Goal: Information Seeking & Learning: Find specific fact

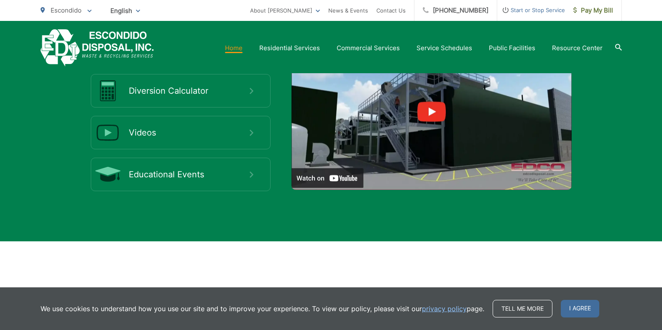
scroll to position [1506, 0]
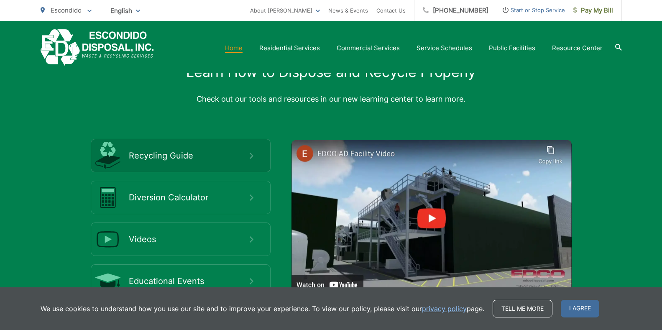
click at [248, 155] on span "Recycling Guide" at bounding box center [189, 156] width 121 height 10
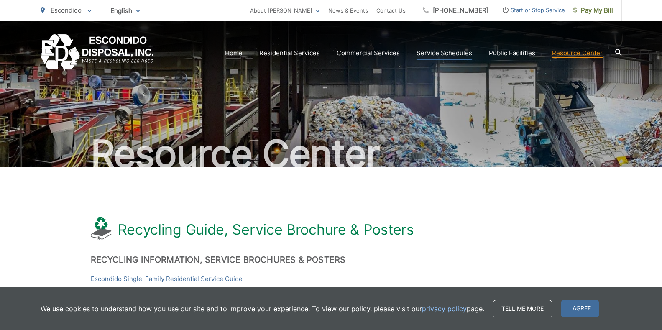
click at [429, 54] on link "Service Schedules" at bounding box center [445, 53] width 56 height 10
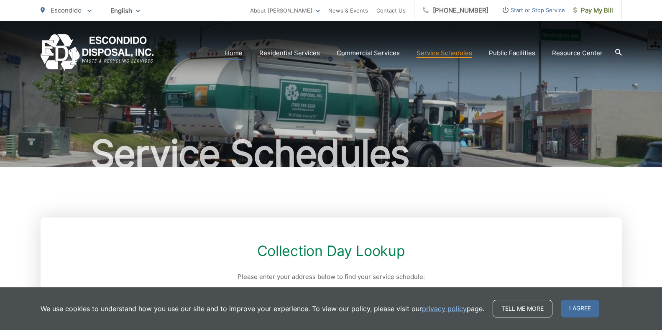
click at [235, 54] on link "Home" at bounding box center [234, 53] width 18 height 10
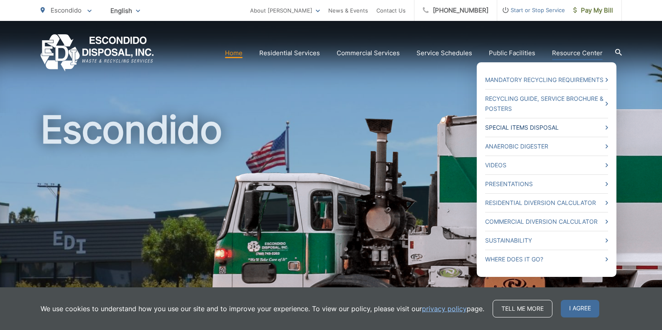
click at [607, 129] on icon at bounding box center [607, 128] width 3 height 4
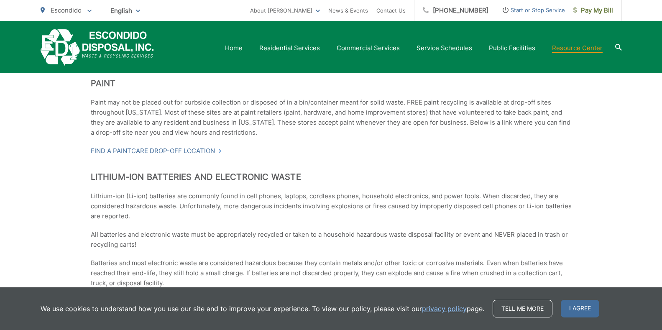
scroll to position [377, 0]
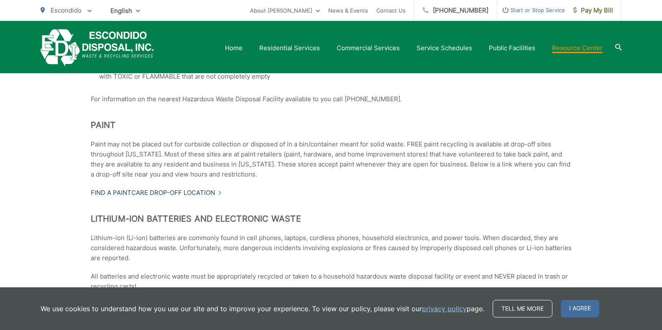
click at [166, 191] on link "Find a PaintCare drop-off location" at bounding box center [156, 193] width 131 height 10
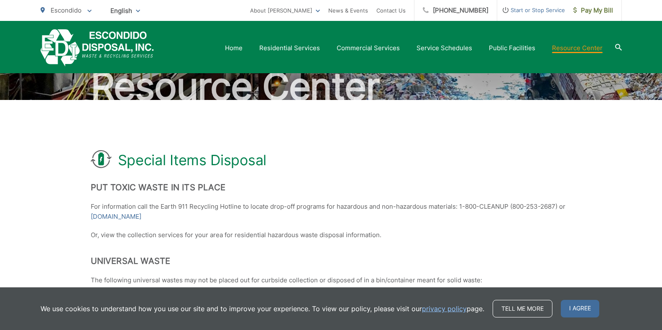
scroll to position [0, 0]
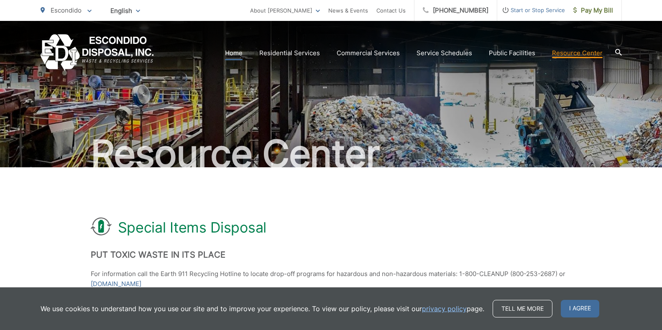
click at [234, 51] on link "Home" at bounding box center [234, 53] width 18 height 10
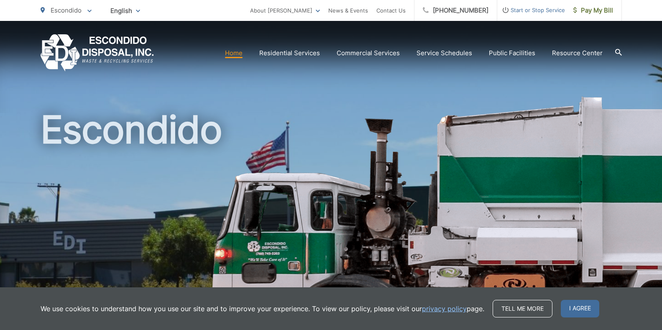
click at [619, 51] on icon at bounding box center [618, 52] width 7 height 7
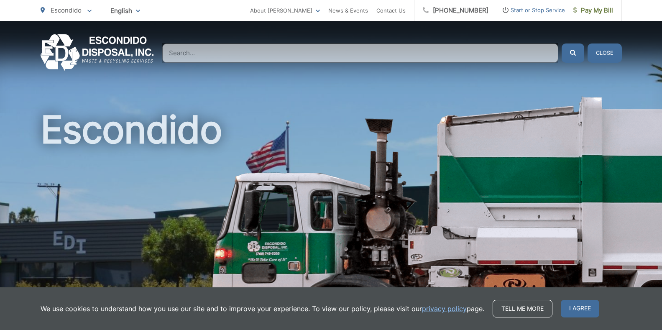
click at [179, 51] on input "Search" at bounding box center [360, 53] width 396 height 19
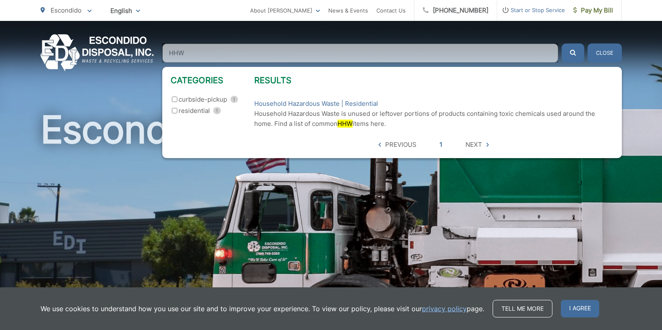
type input "HHW"
click at [175, 112] on input "residential 1" at bounding box center [174, 110] width 5 height 5
checkbox input "true"
click at [175, 100] on input "residential 1" at bounding box center [174, 99] width 5 height 5
click at [203, 53] on input "HHW" at bounding box center [360, 53] width 396 height 19
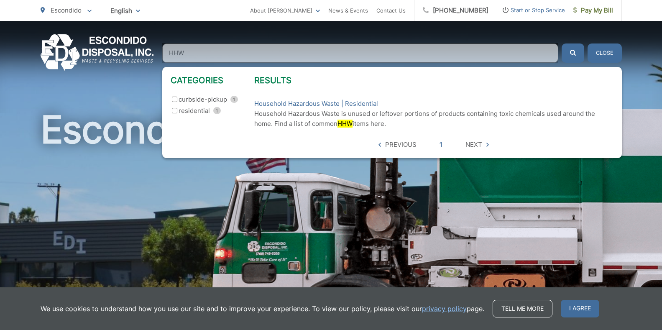
click at [479, 144] on span "Next" at bounding box center [474, 145] width 17 height 10
click at [174, 113] on input "residential 1" at bounding box center [174, 110] width 5 height 5
click at [653, 93] on img at bounding box center [599, 222] width 788 height 314
click at [187, 143] on div "Categories residential 1 curbside-pickup 1" at bounding box center [213, 112] width 84 height 74
click at [123, 92] on div "Escondido" at bounding box center [332, 193] width 582 height 345
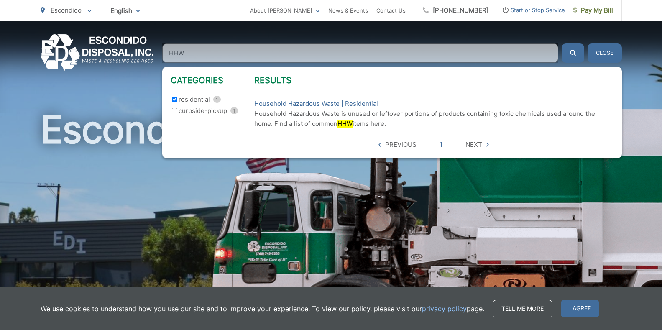
click at [608, 54] on button "Close" at bounding box center [605, 53] width 34 height 19
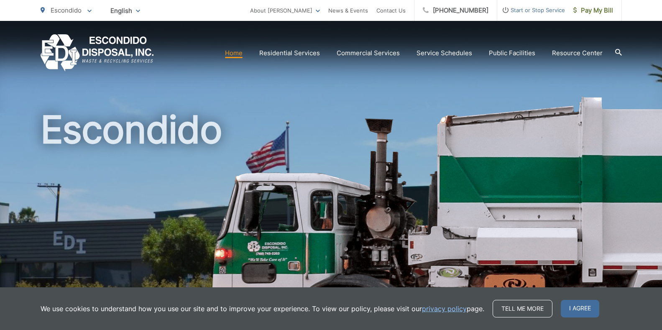
click at [616, 51] on icon at bounding box center [618, 52] width 7 height 7
